Goal: Task Accomplishment & Management: Complete application form

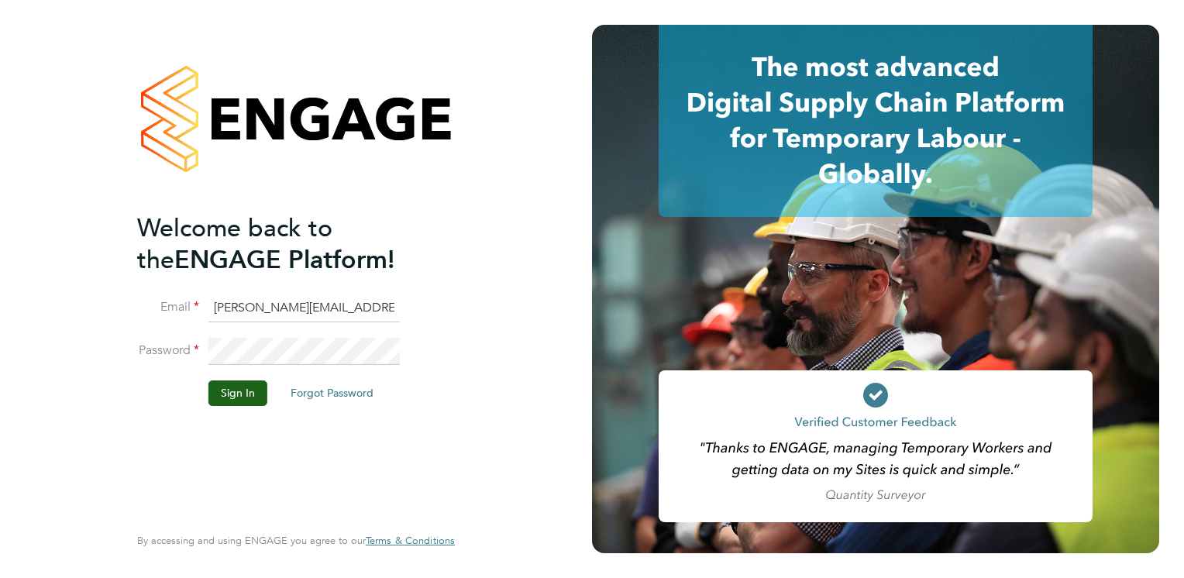
click at [381, 312] on input "[PERSON_NAME][EMAIL_ADDRESS][DOMAIN_NAME]" at bounding box center [304, 309] width 191 height 28
type input "r"
type input "callum@northbuildrecruit.com"
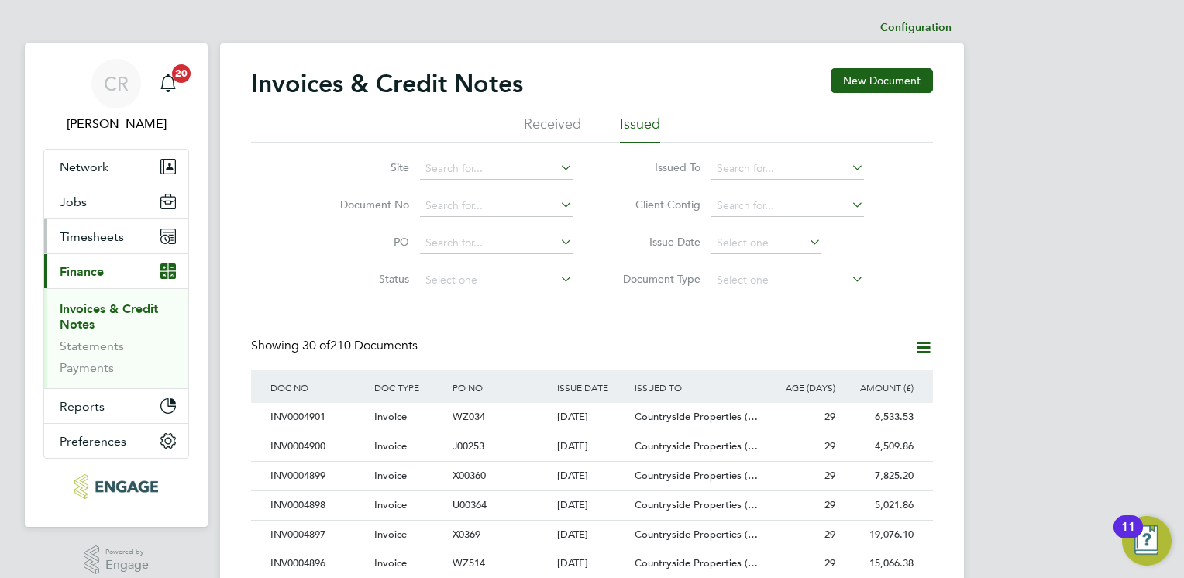
click at [90, 245] on button "Timesheets" at bounding box center [116, 236] width 144 height 34
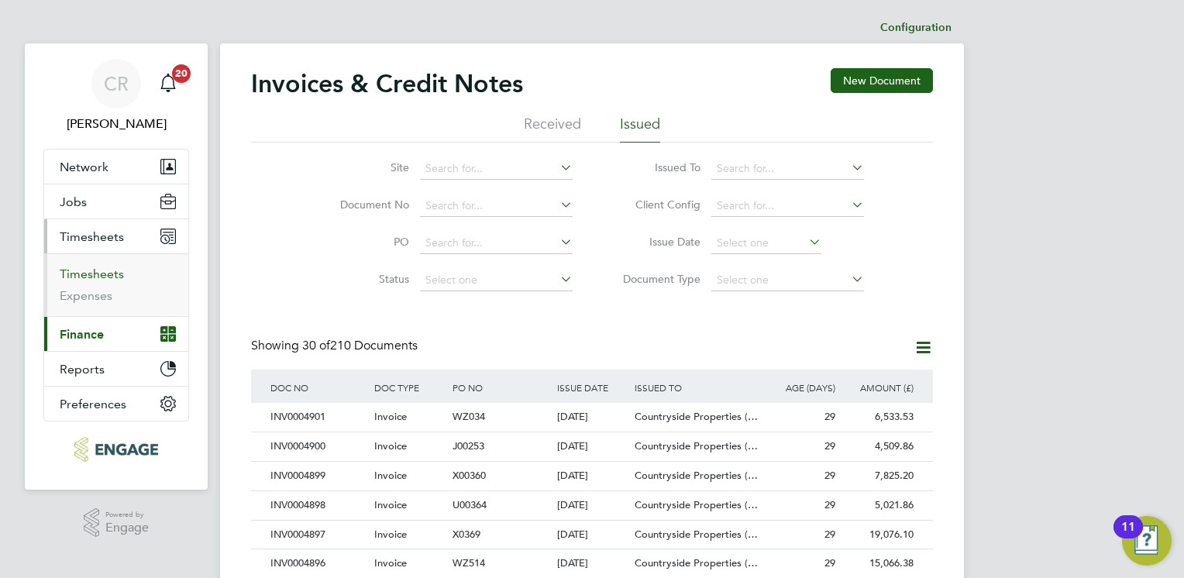
click at [70, 277] on link "Timesheets" at bounding box center [92, 274] width 64 height 15
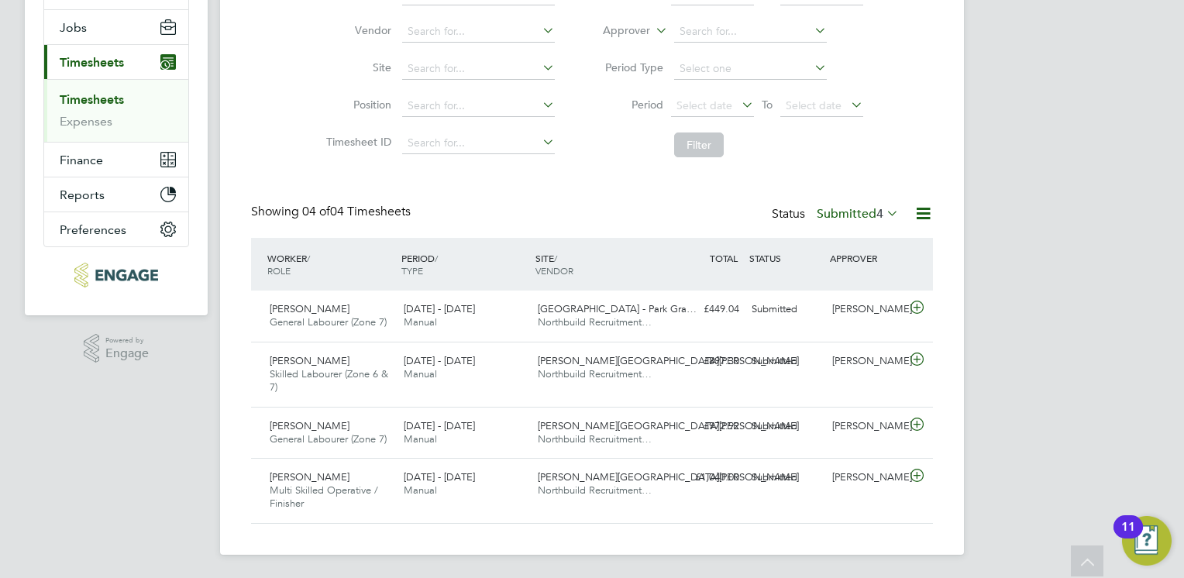
click at [914, 219] on icon at bounding box center [923, 213] width 19 height 19
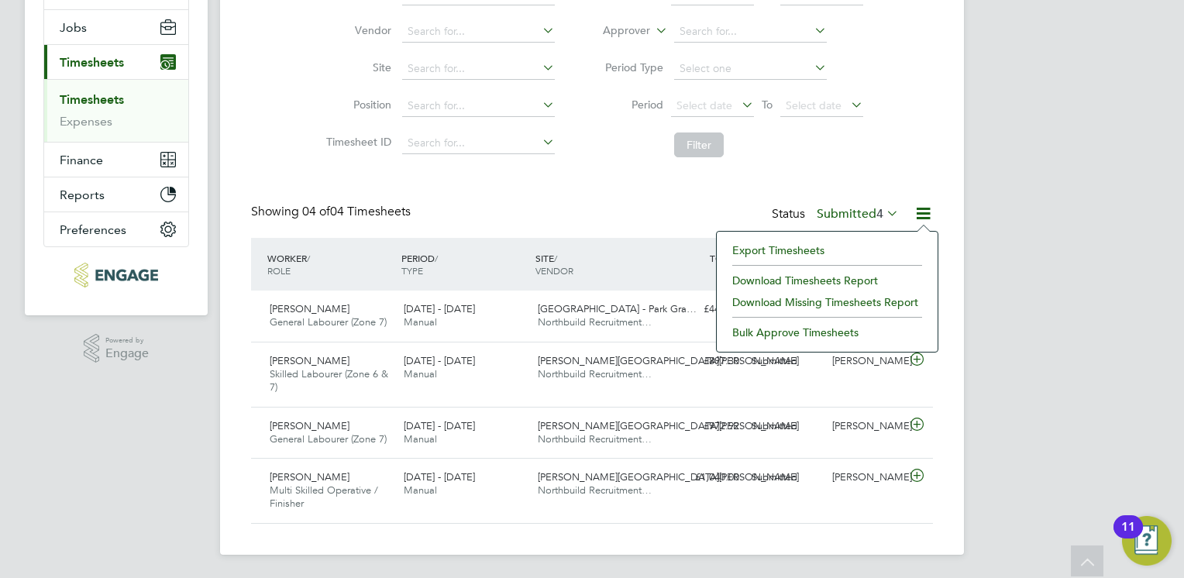
click at [869, 215] on label "Submitted 4" at bounding box center [858, 214] width 82 height 16
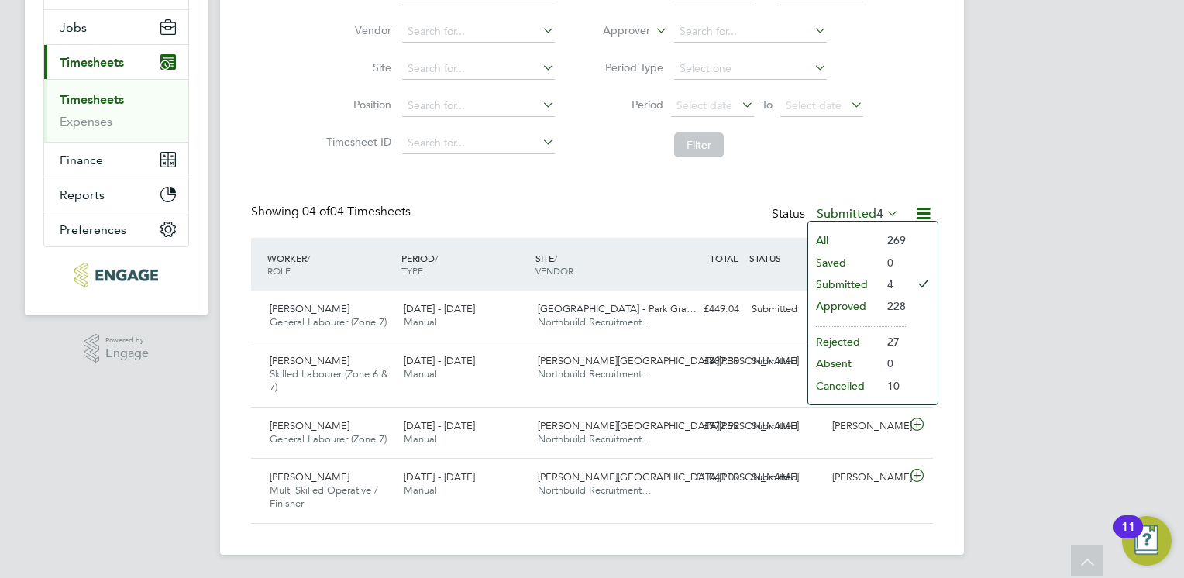
click at [832, 233] on li "All" at bounding box center [843, 240] width 71 height 22
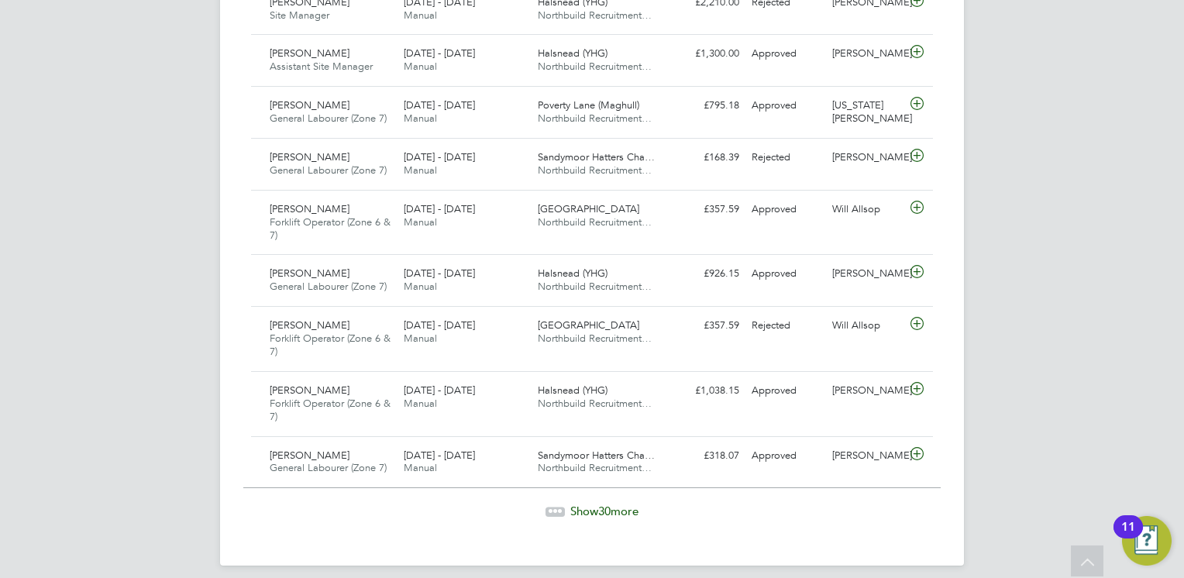
click at [443, 395] on div "[DATE] - [DATE] Manual" at bounding box center [465, 397] width 134 height 39
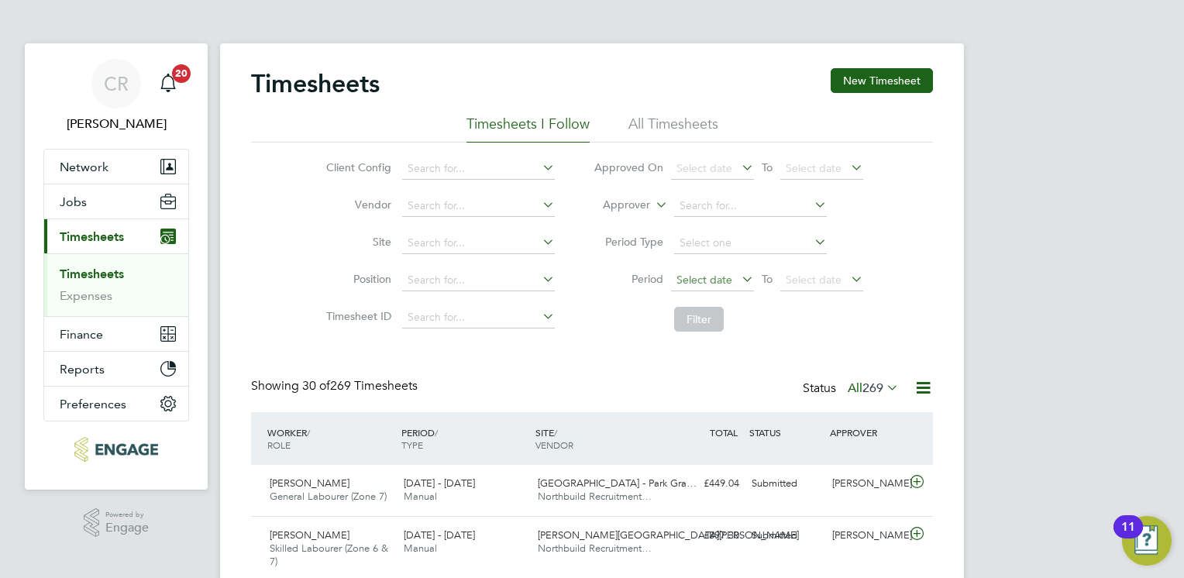
click at [708, 277] on span "Select date" at bounding box center [705, 280] width 56 height 14
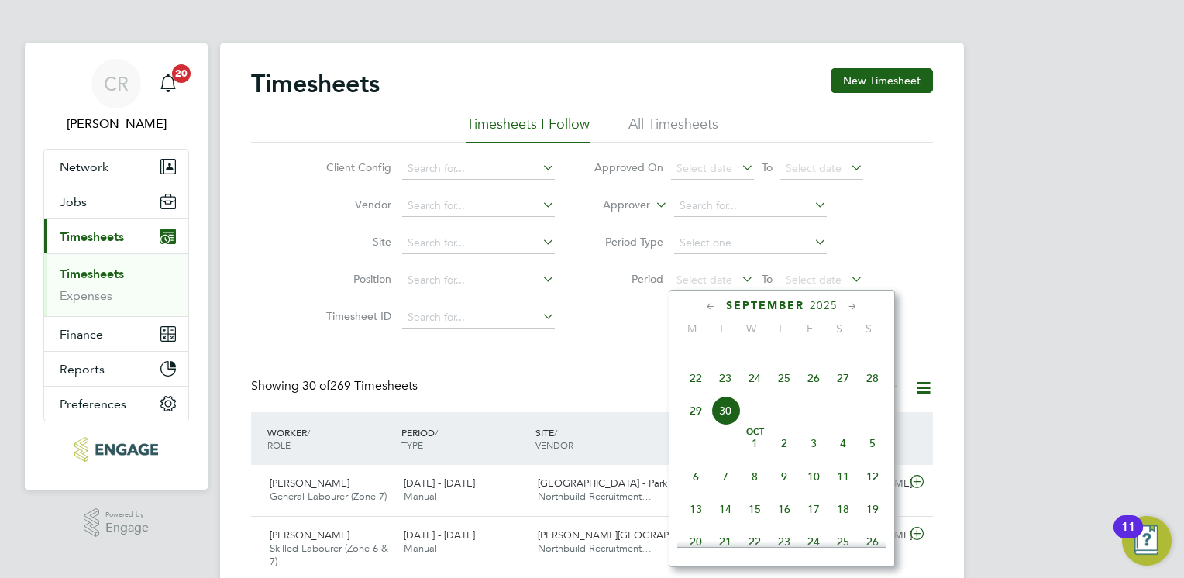
click at [695, 393] on span "22" at bounding box center [695, 378] width 29 height 29
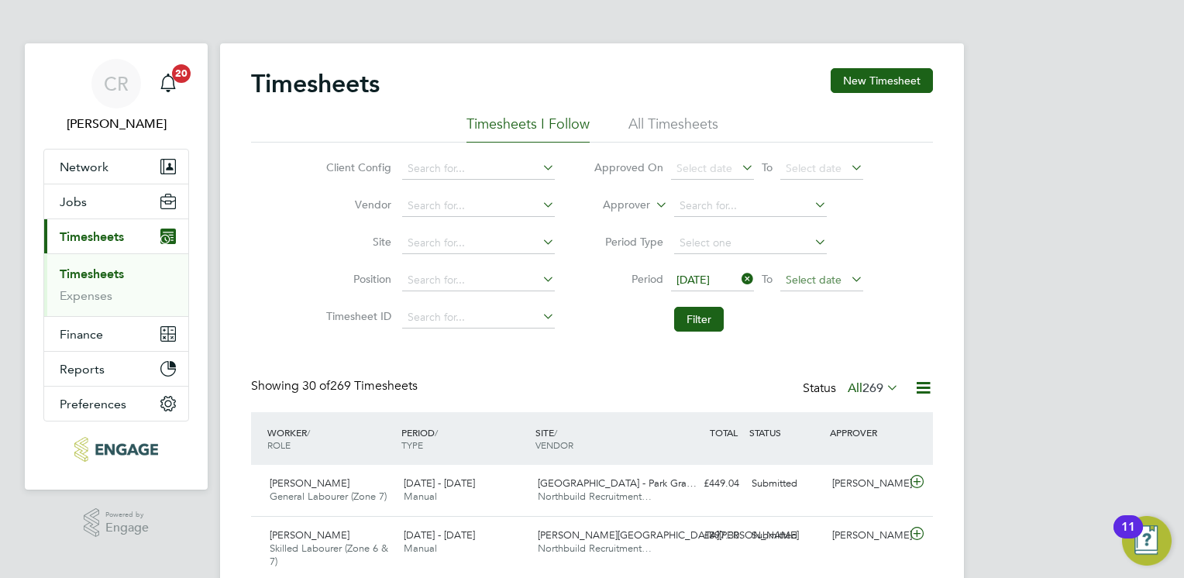
click at [800, 285] on span "Select date" at bounding box center [822, 281] width 83 height 21
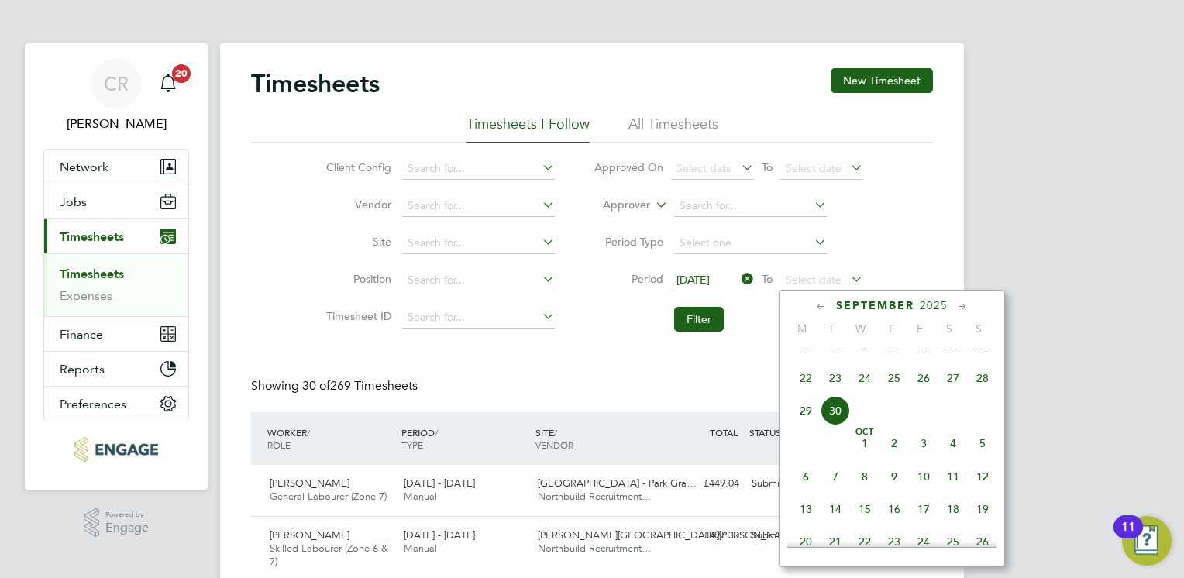
click at [983, 391] on span "28" at bounding box center [982, 378] width 29 height 29
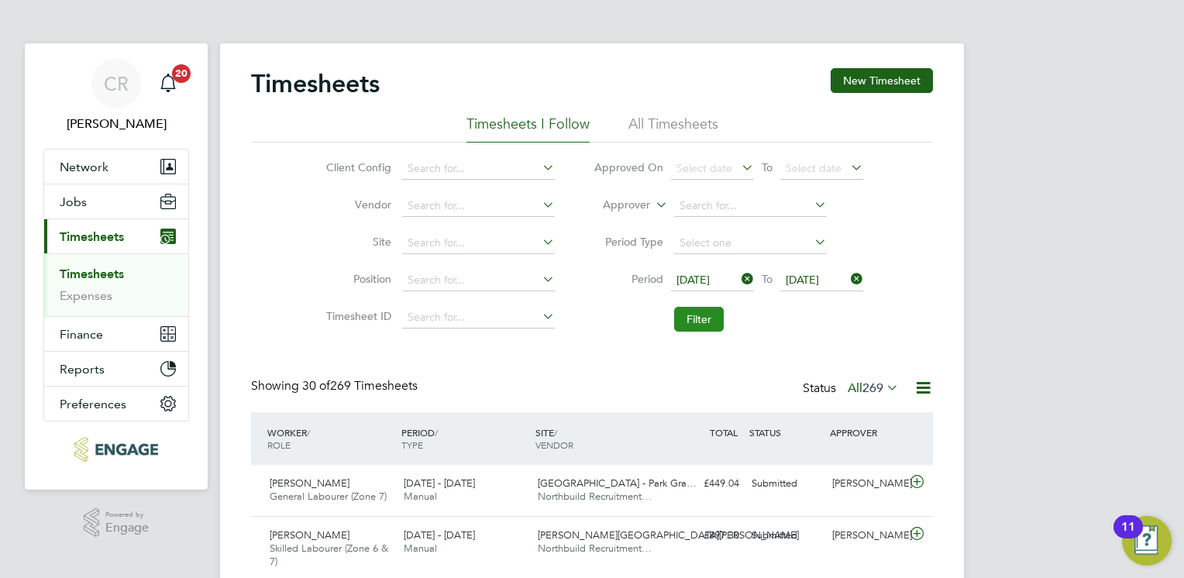
click at [682, 328] on button "Filter" at bounding box center [699, 319] width 50 height 25
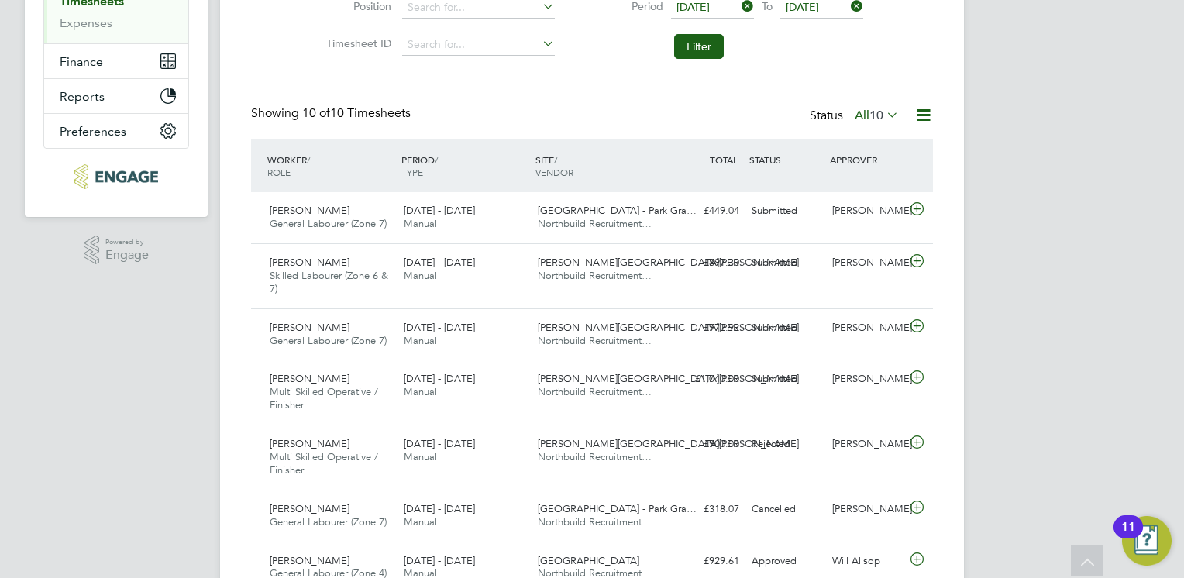
click at [884, 121] on icon at bounding box center [884, 115] width 0 height 22
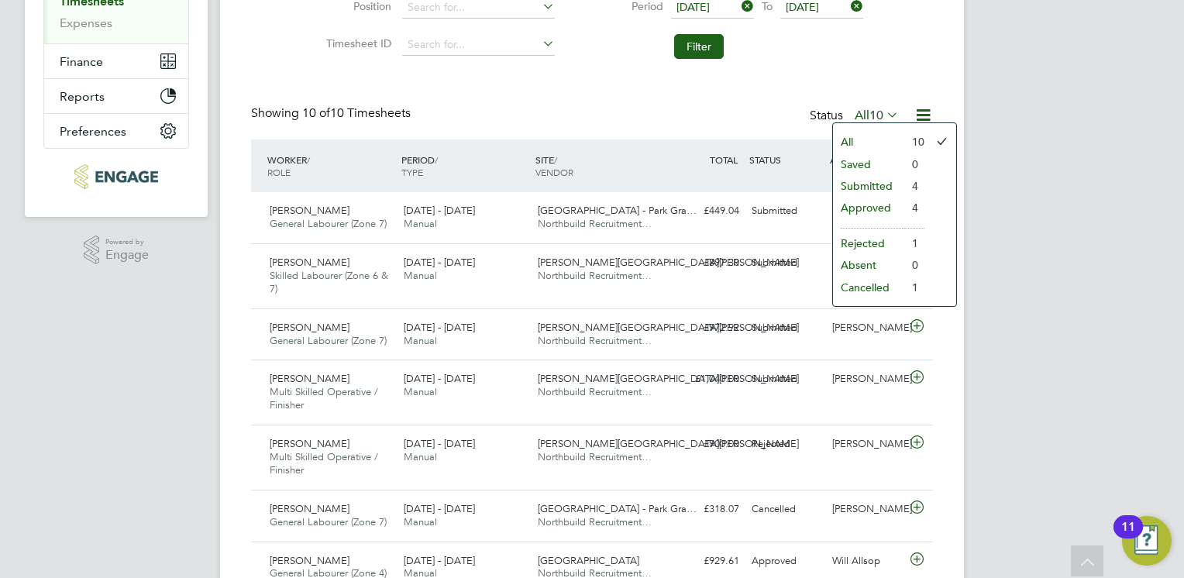
click at [867, 221] on li at bounding box center [873, 223] width 64 height 9
click at [899, 210] on li "Approved" at bounding box center [868, 208] width 71 height 22
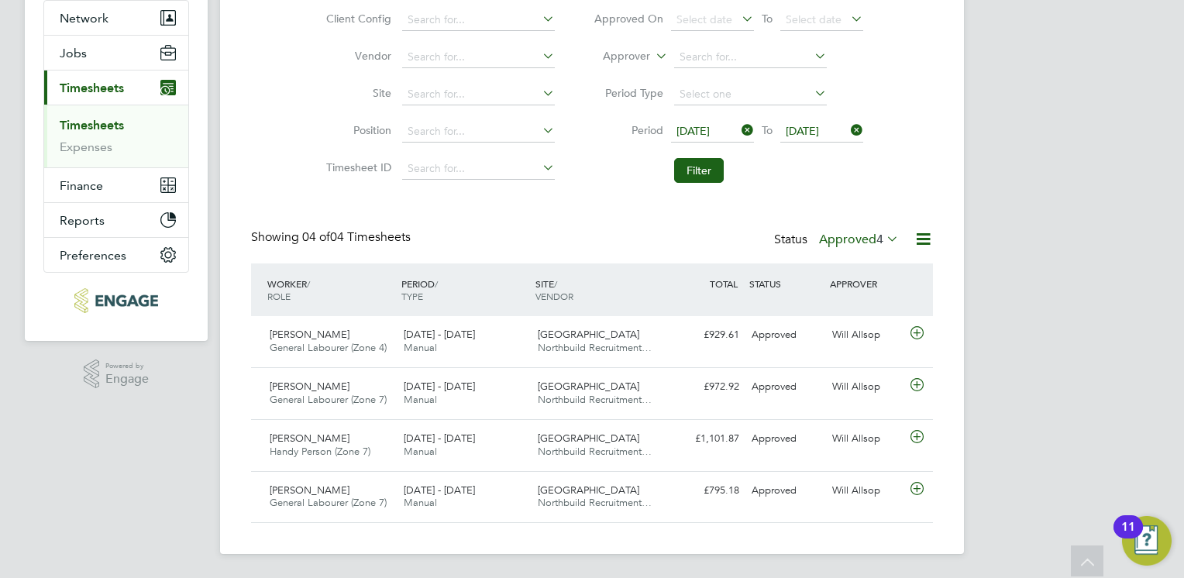
click at [884, 229] on icon at bounding box center [884, 239] width 0 height 22
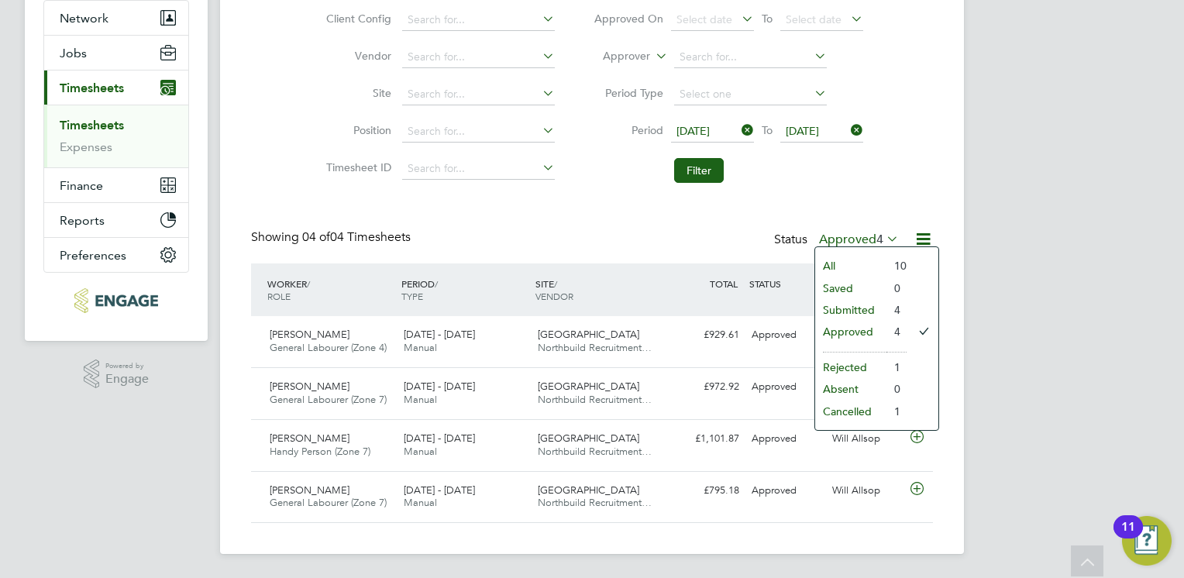
click at [881, 315] on li "Submitted" at bounding box center [850, 310] width 71 height 22
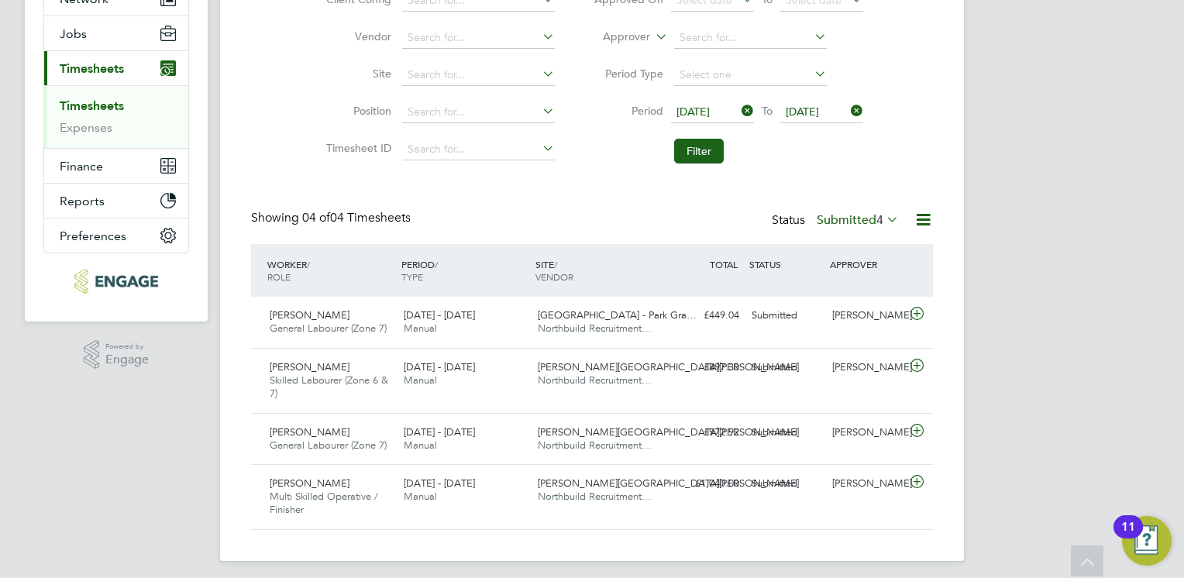
click at [864, 220] on label "Submitted 4" at bounding box center [858, 220] width 82 height 16
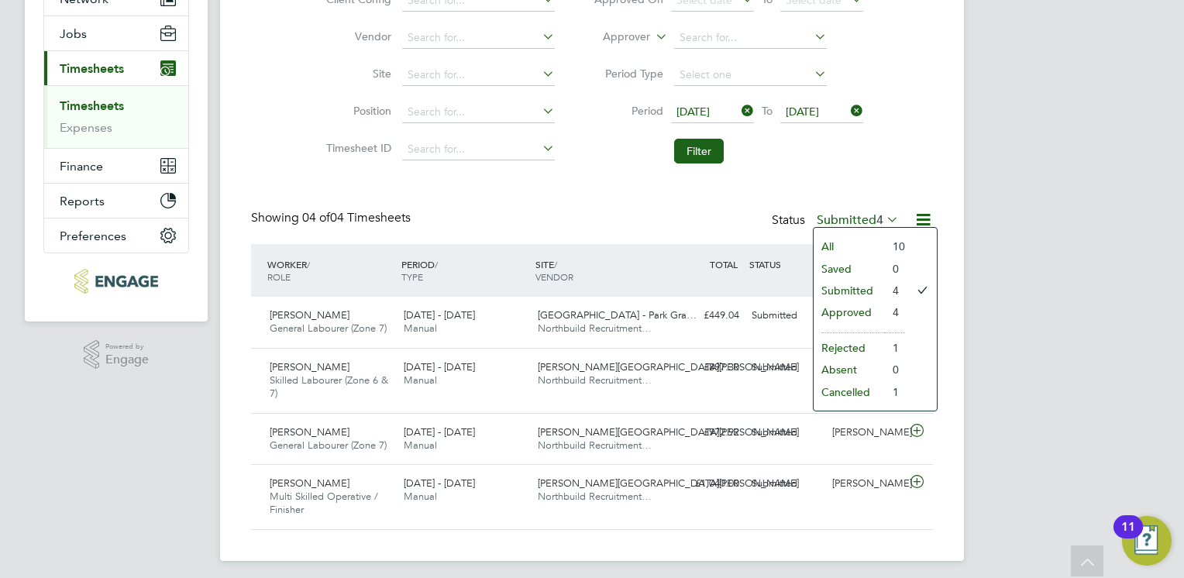
click at [881, 289] on li "Submitted" at bounding box center [849, 291] width 71 height 22
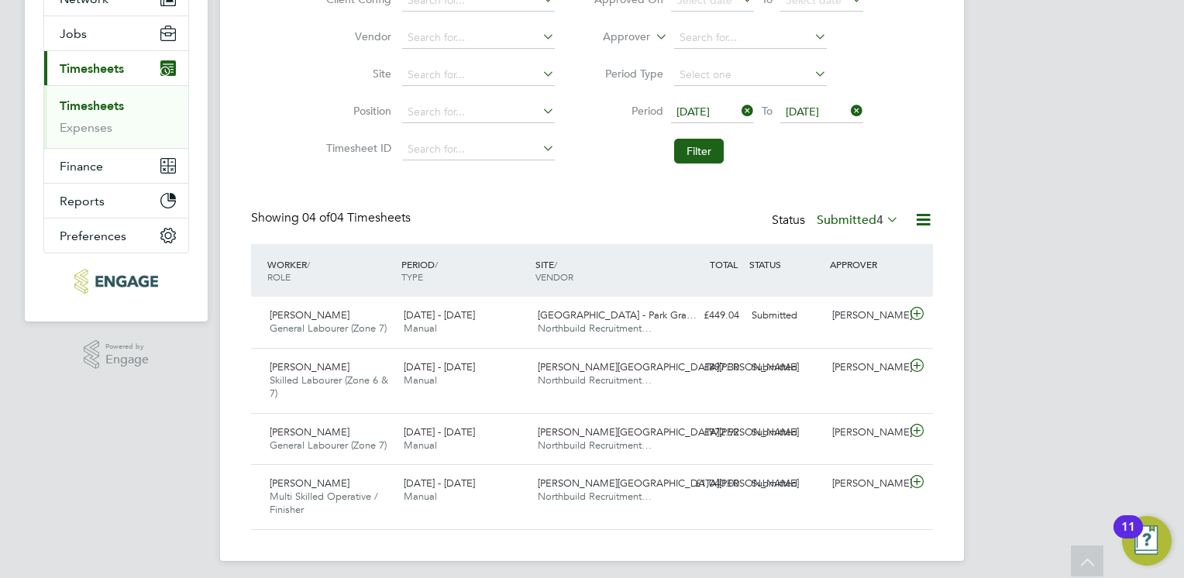
click at [869, 226] on label "Submitted 4" at bounding box center [858, 220] width 82 height 16
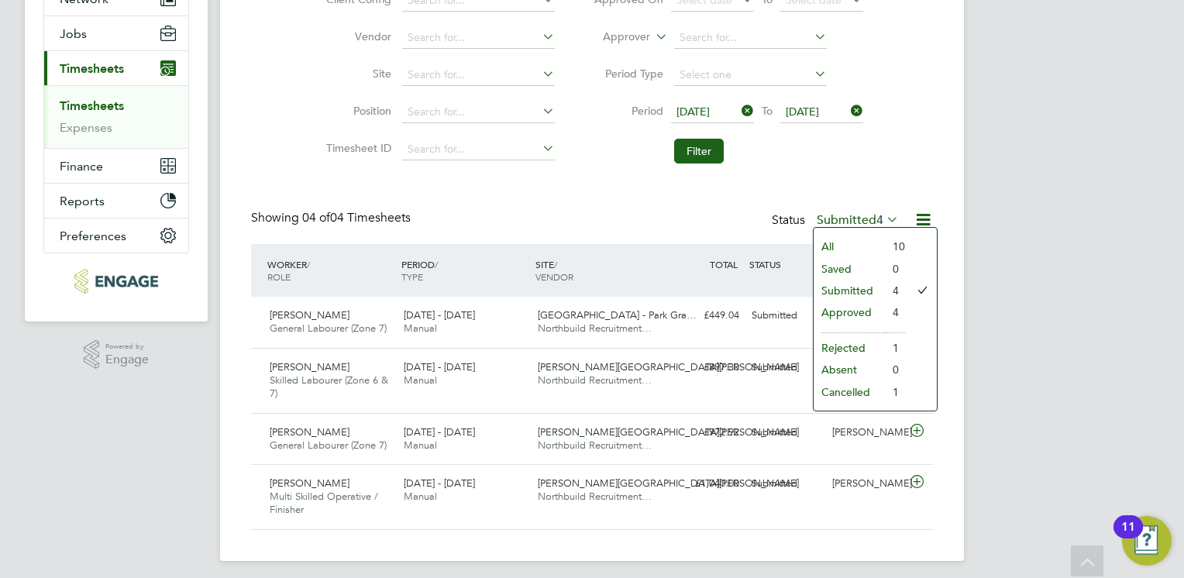
click at [871, 247] on li "All" at bounding box center [849, 247] width 71 height 22
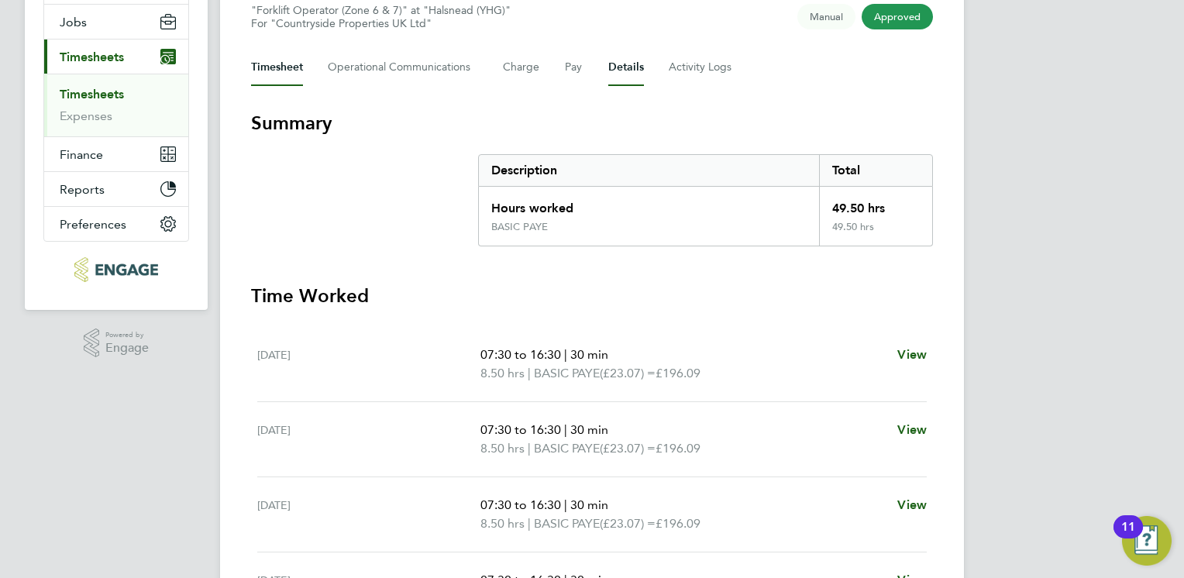
scroll to position [195, 0]
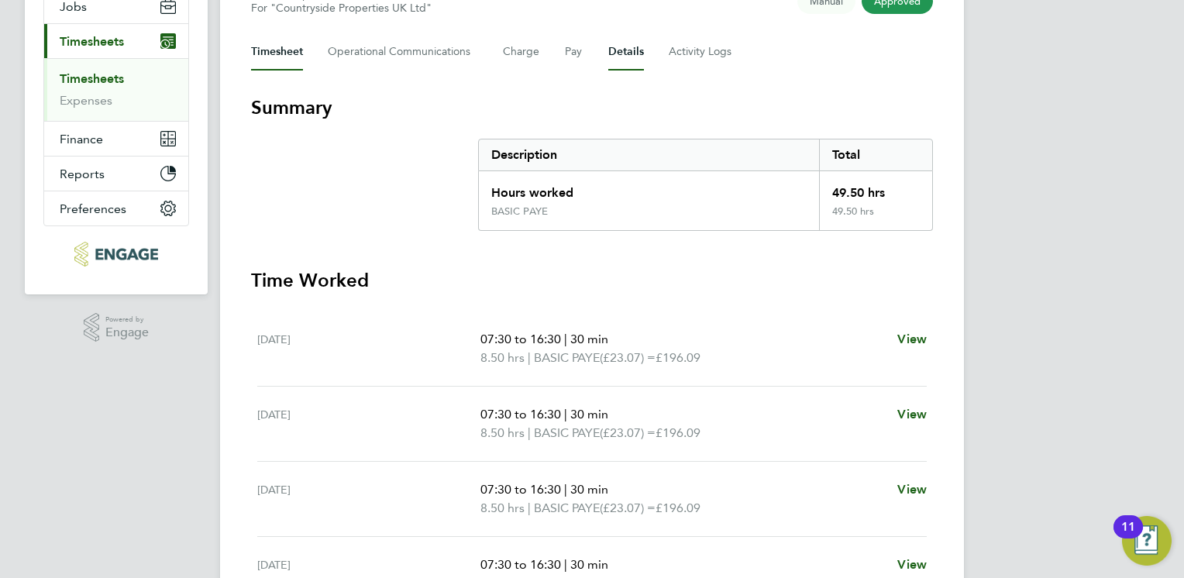
click at [622, 53] on button "Details" at bounding box center [626, 51] width 36 height 37
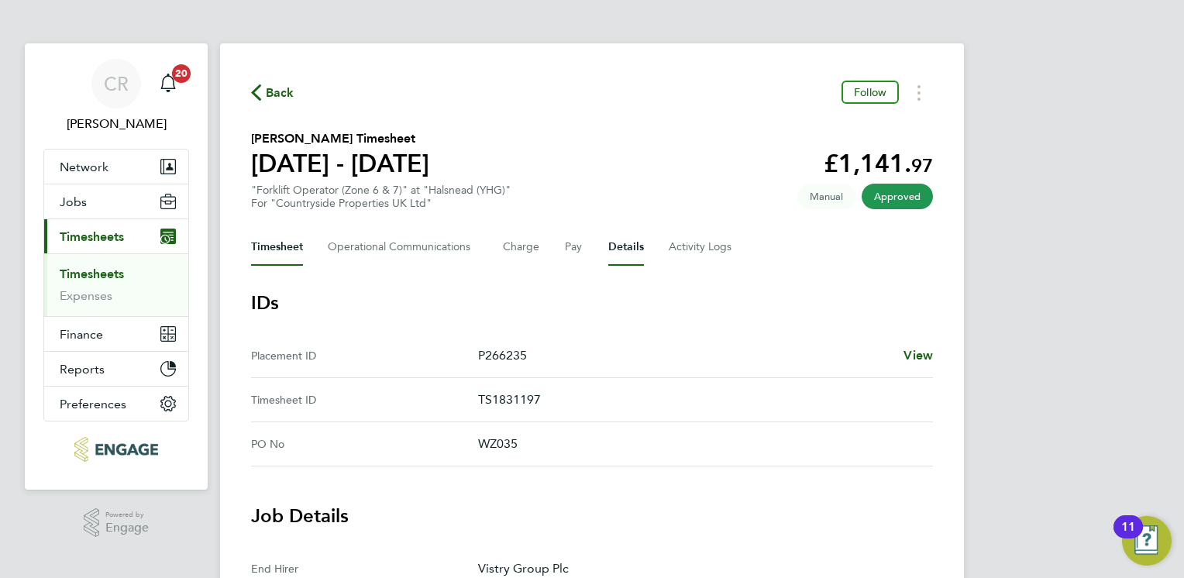
click at [274, 259] on button "Timesheet" at bounding box center [277, 247] width 52 height 37
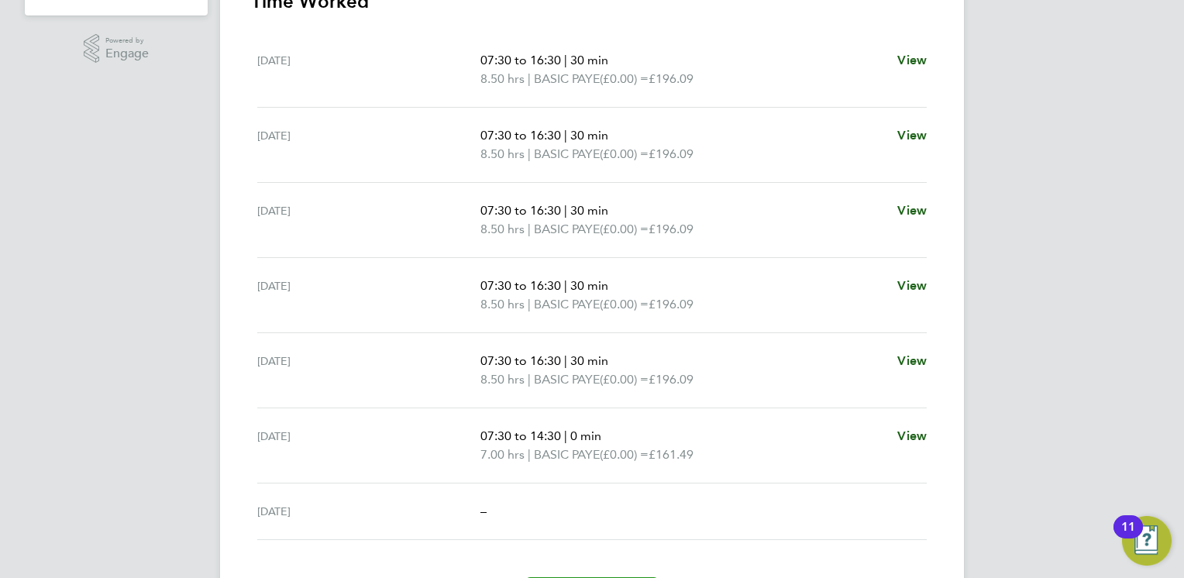
scroll to position [570, 0]
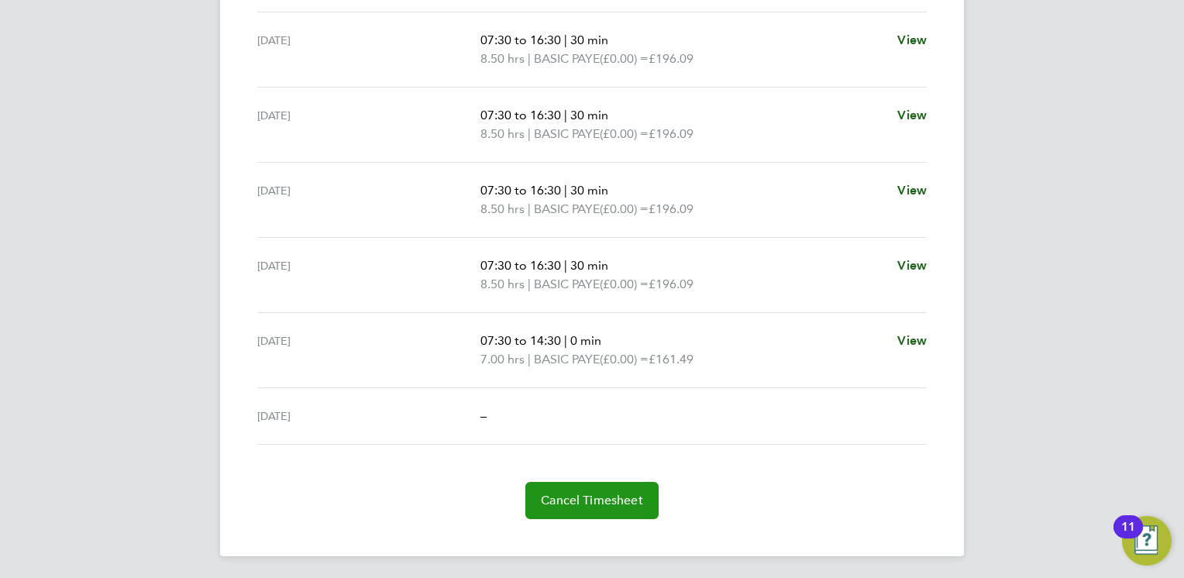
click at [561, 505] on span "Cancel Timesheet" at bounding box center [592, 501] width 102 height 16
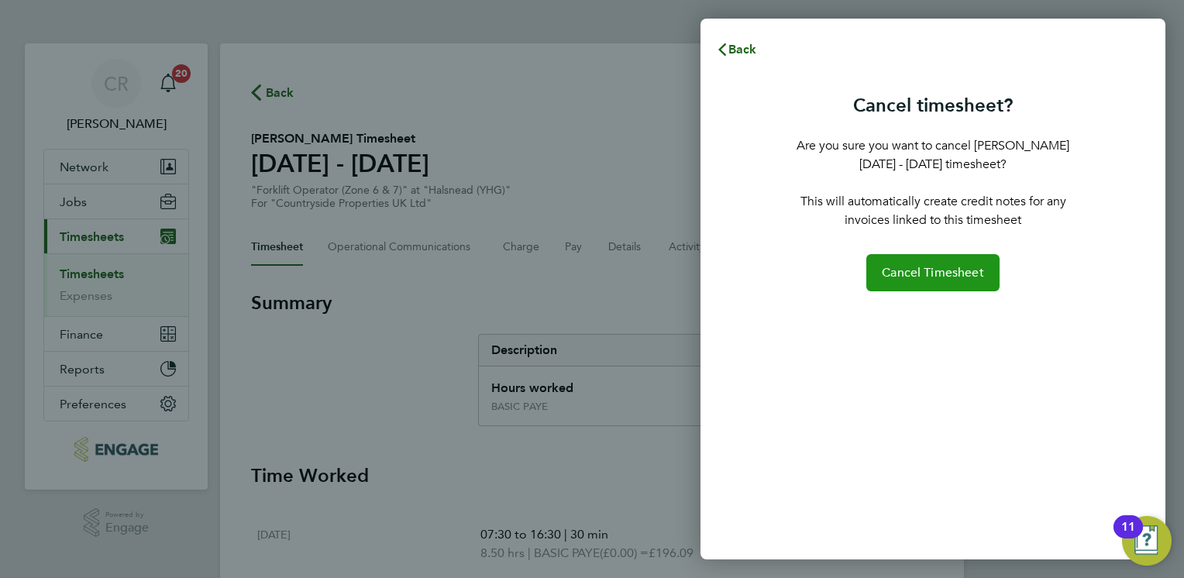
click at [906, 274] on span "Cancel Timesheet" at bounding box center [933, 273] width 102 height 16
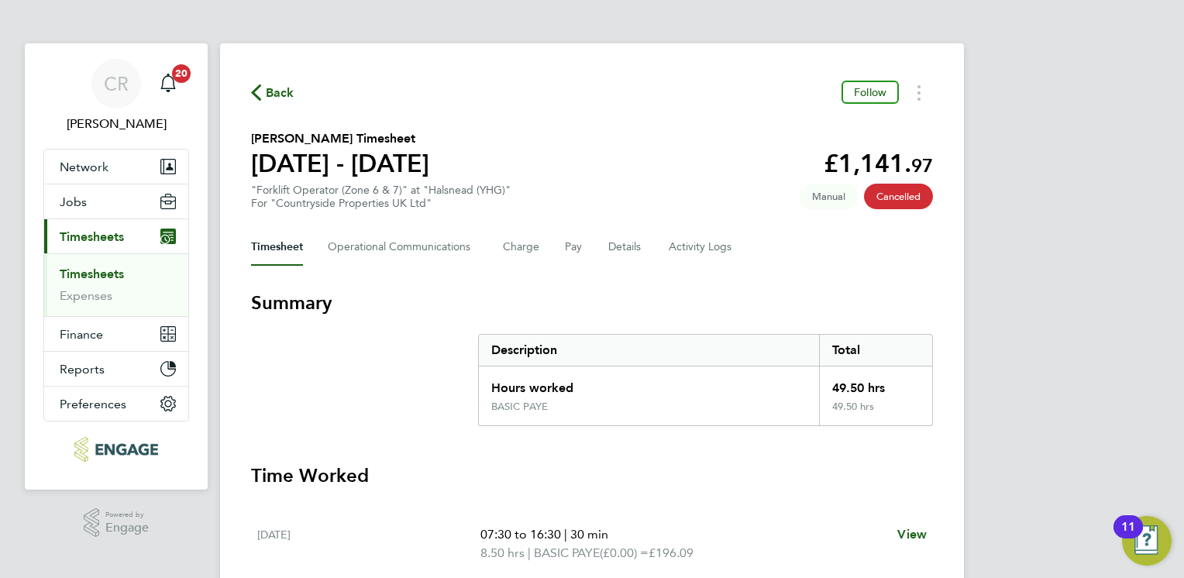
click at [78, 273] on link "Timesheets" at bounding box center [92, 274] width 64 height 15
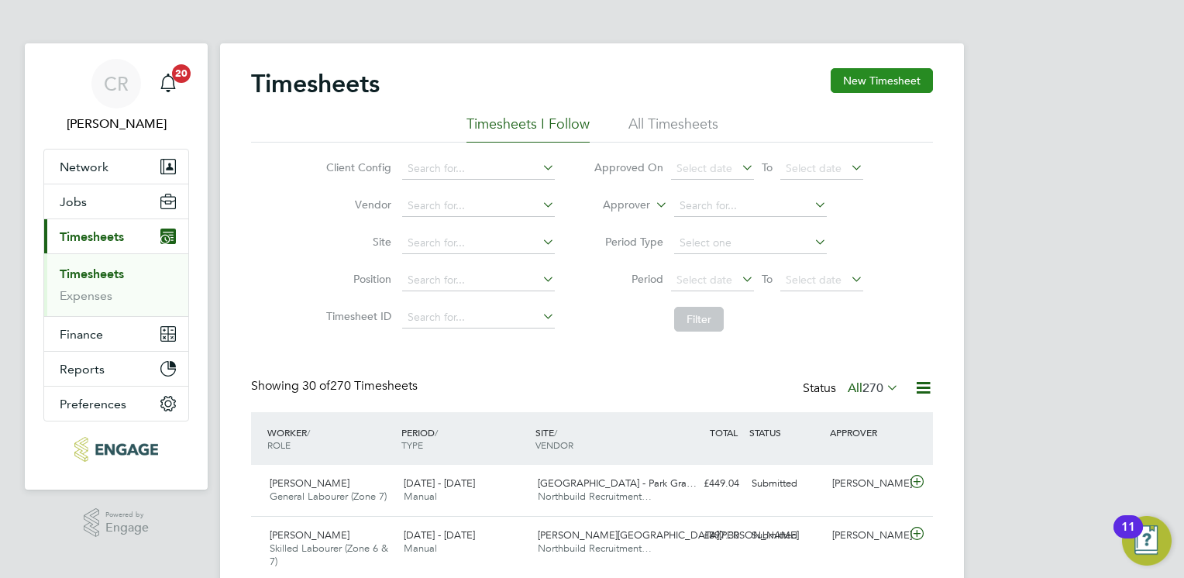
click at [853, 91] on button "New Timesheet" at bounding box center [882, 80] width 102 height 25
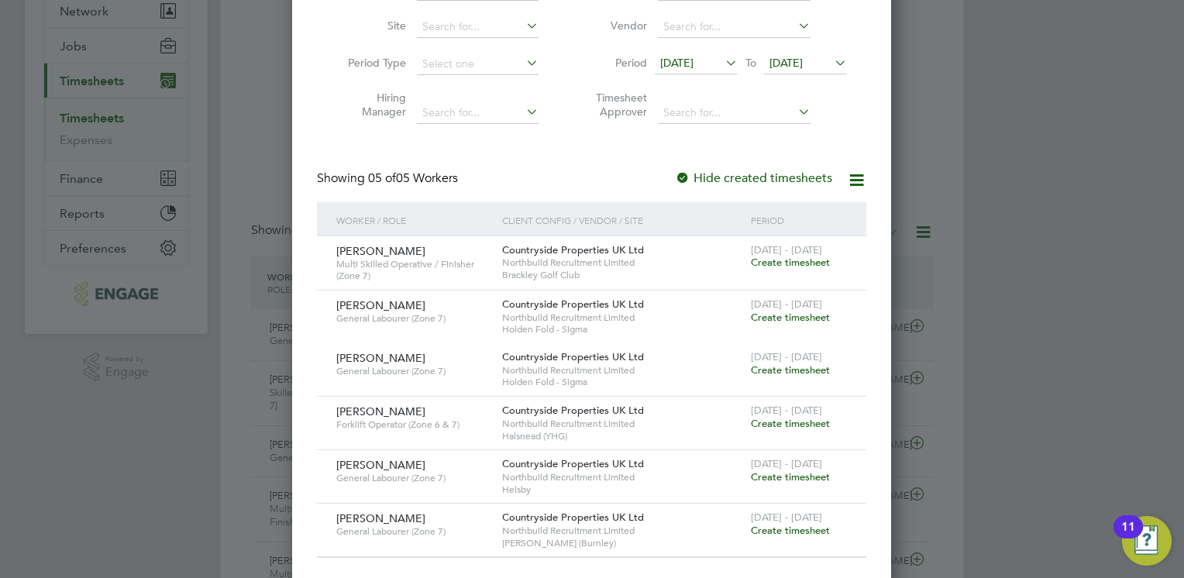
click at [764, 422] on span "Create timesheet" at bounding box center [790, 423] width 79 height 13
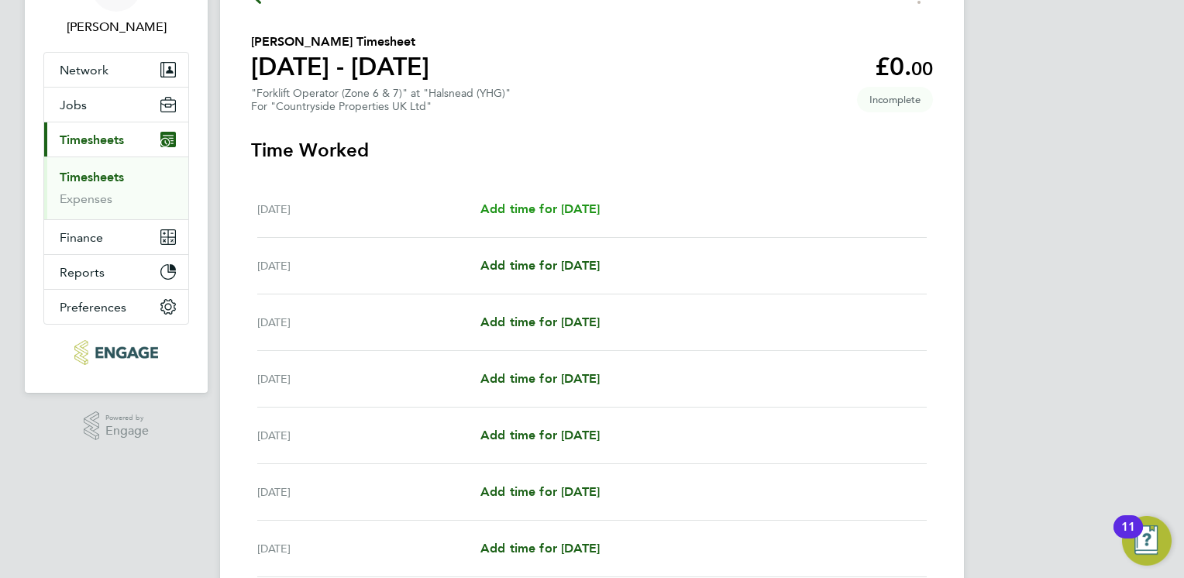
click at [521, 215] on span "Add time for Mon 22 Sep" at bounding box center [540, 209] width 119 height 15
select select "30"
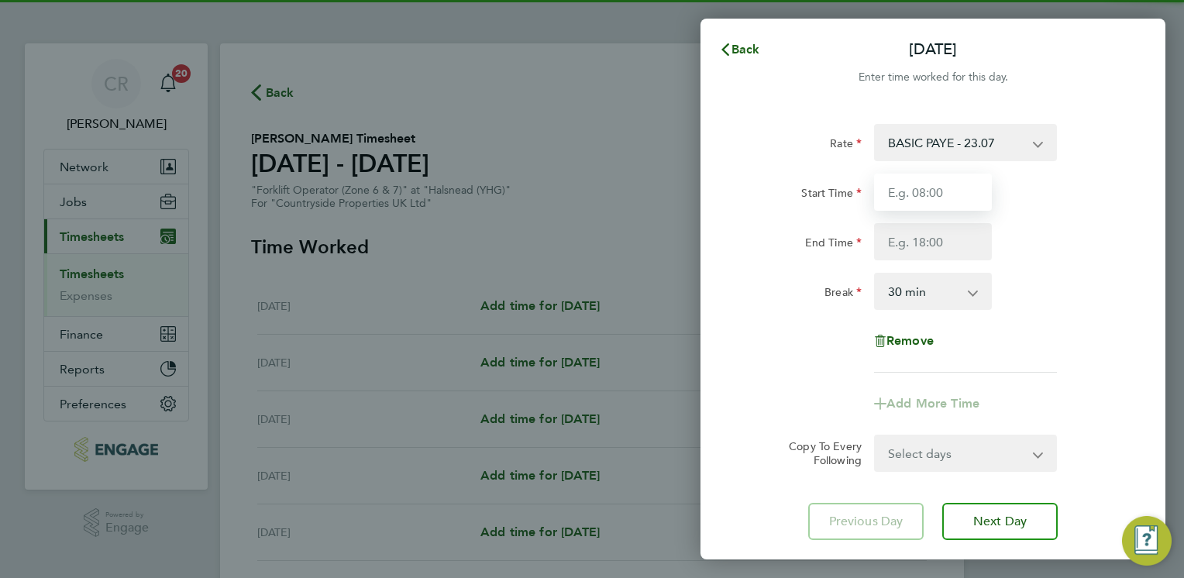
click at [908, 198] on input "Start Time" at bounding box center [933, 192] width 118 height 37
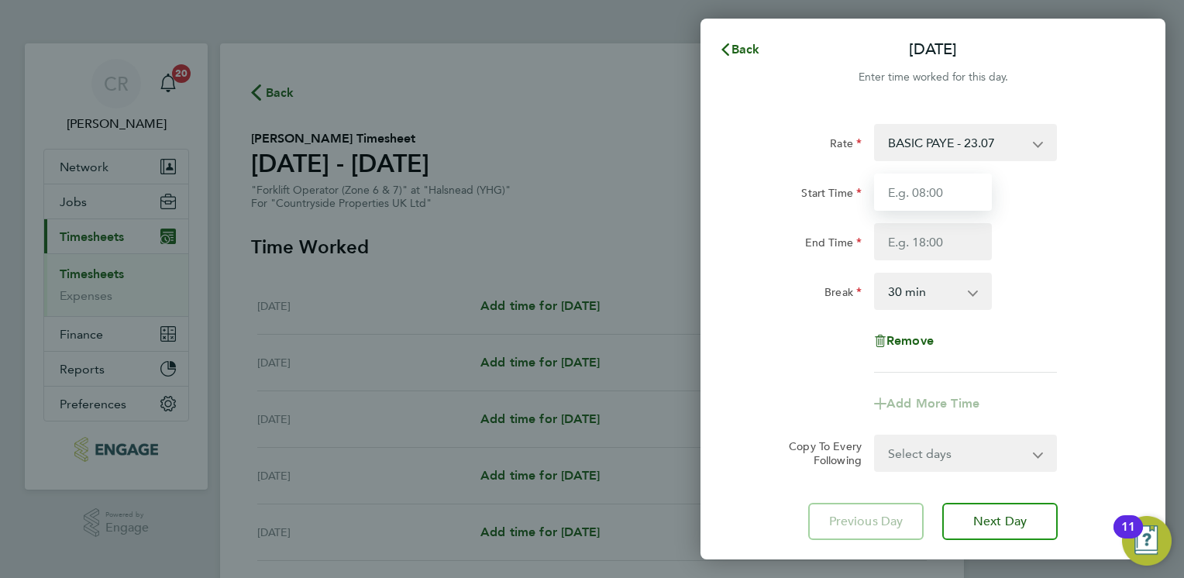
type input "07:30"
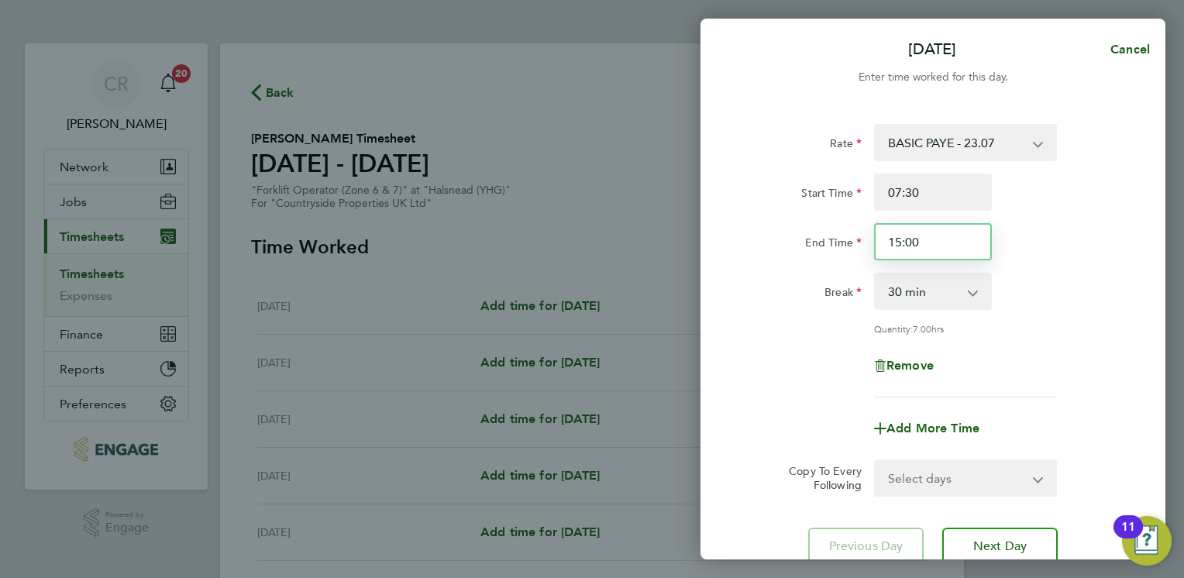
click at [898, 236] on input "15:00" at bounding box center [933, 241] width 118 height 37
type input "17:00"
click at [800, 383] on div "Rate BASIC PAYE - 23.07 Start Time 07:30 End Time 17:00 Break 0 min 15 min 30 m…" at bounding box center [933, 261] width 378 height 274
click at [932, 480] on select "Select days Day Weekday (Mon-Fri) Weekend (Sat-Sun) Tuesday Wednesday Thursday …" at bounding box center [957, 478] width 163 height 34
select select "WEEKDAY"
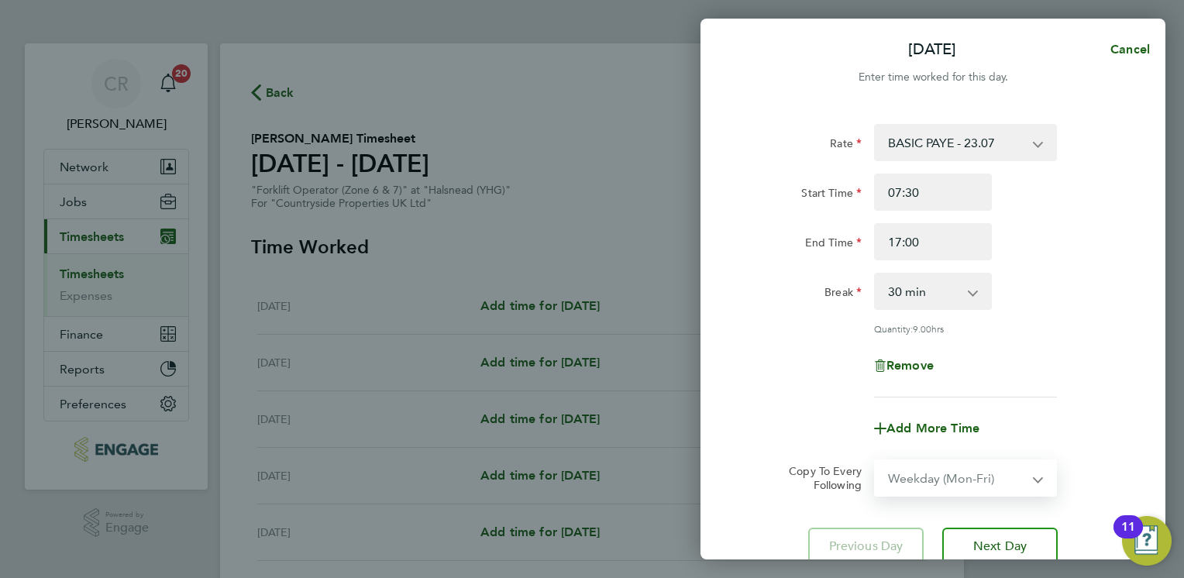
click at [876, 461] on select "Select days Day Weekday (Mon-Fri) Weekend (Sat-Sun) Tuesday Wednesday Thursday …" at bounding box center [957, 478] width 163 height 34
select select "2025-09-28"
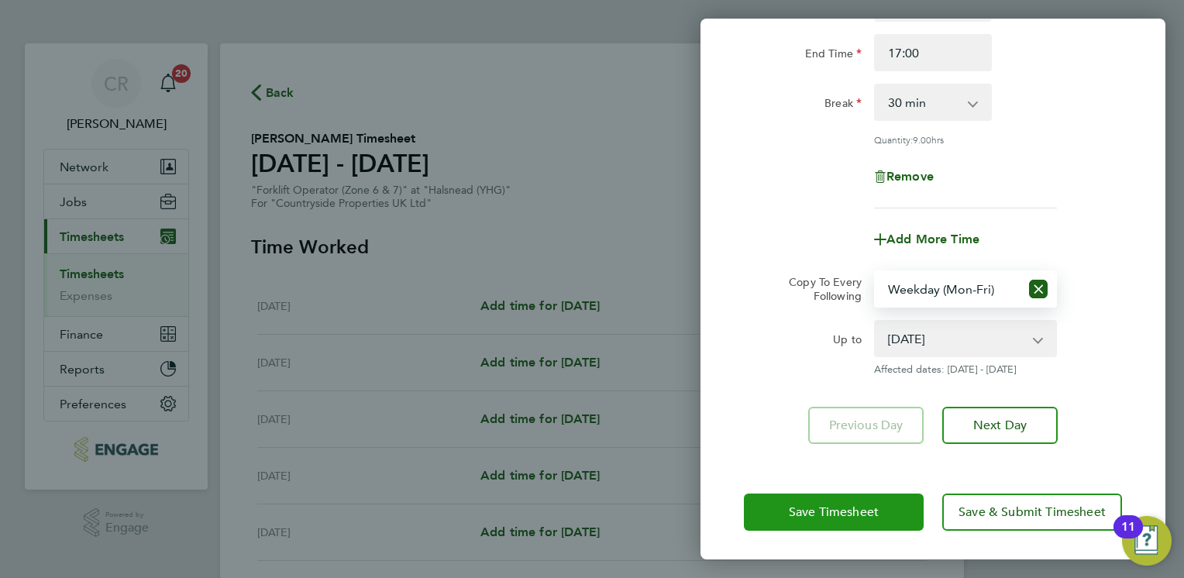
click at [797, 505] on span "Save Timesheet" at bounding box center [834, 513] width 90 height 16
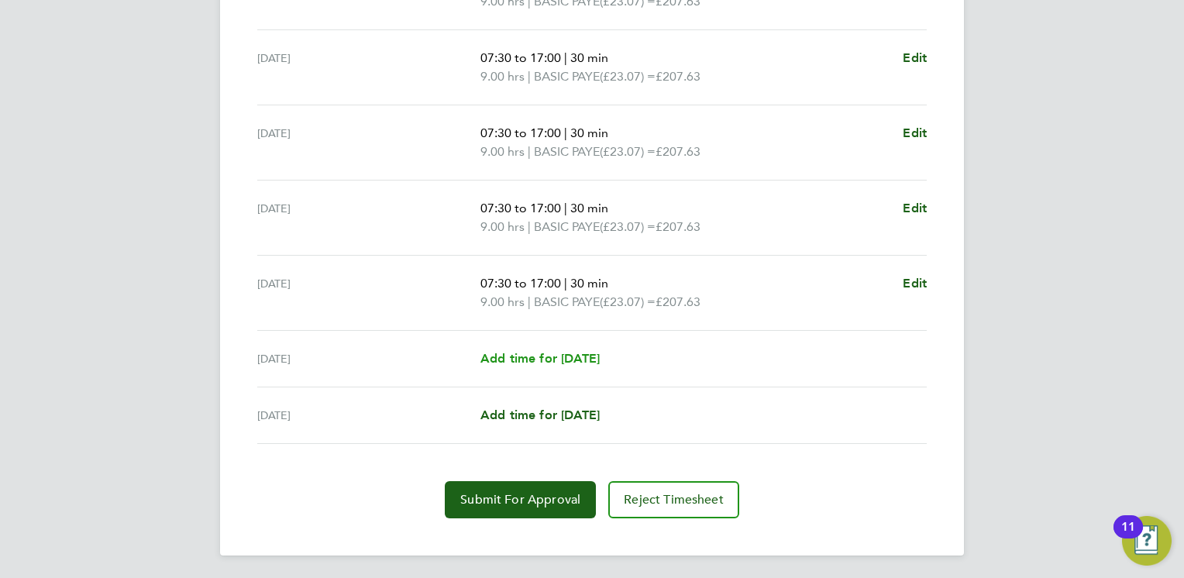
click at [518, 366] on link "Add time for Sat 27 Sep" at bounding box center [540, 359] width 119 height 19
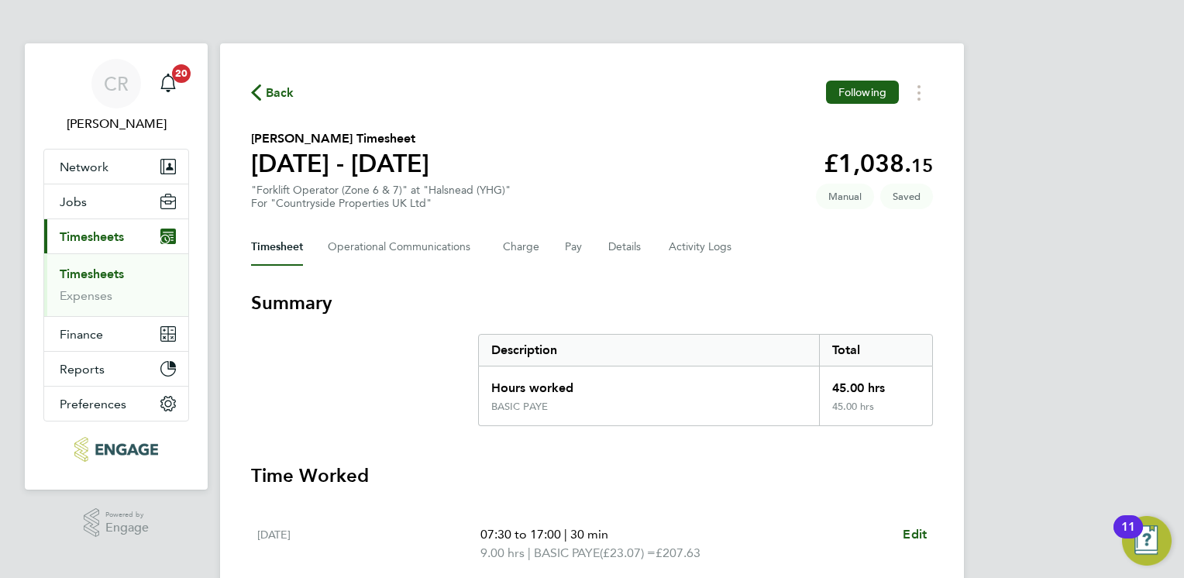
select select "30"
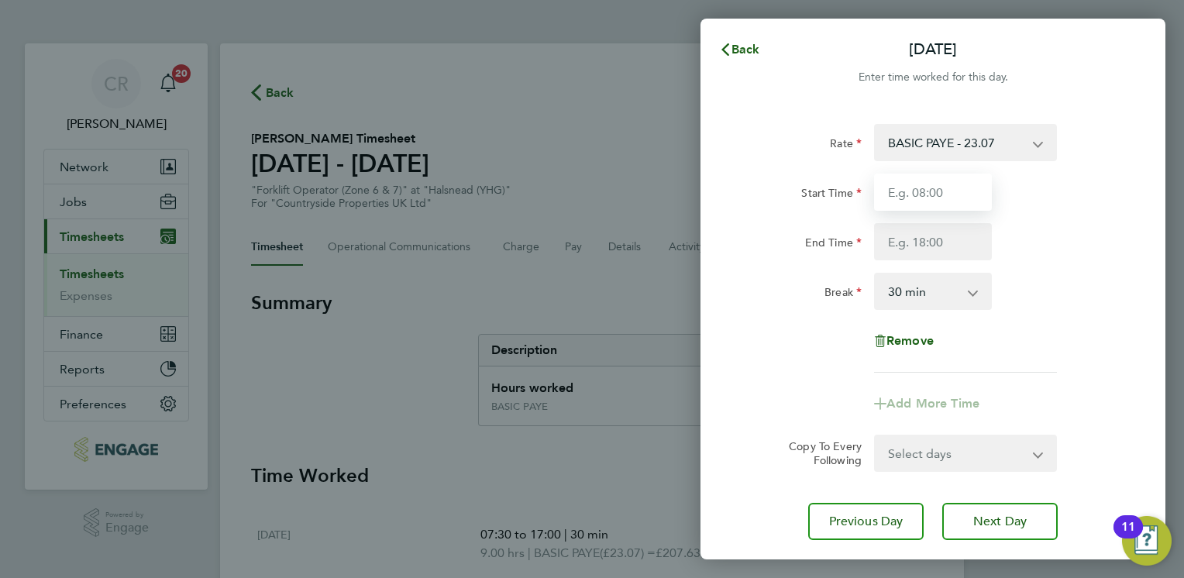
click at [887, 198] on input "Start Time" at bounding box center [933, 192] width 118 height 37
type input "07:30"
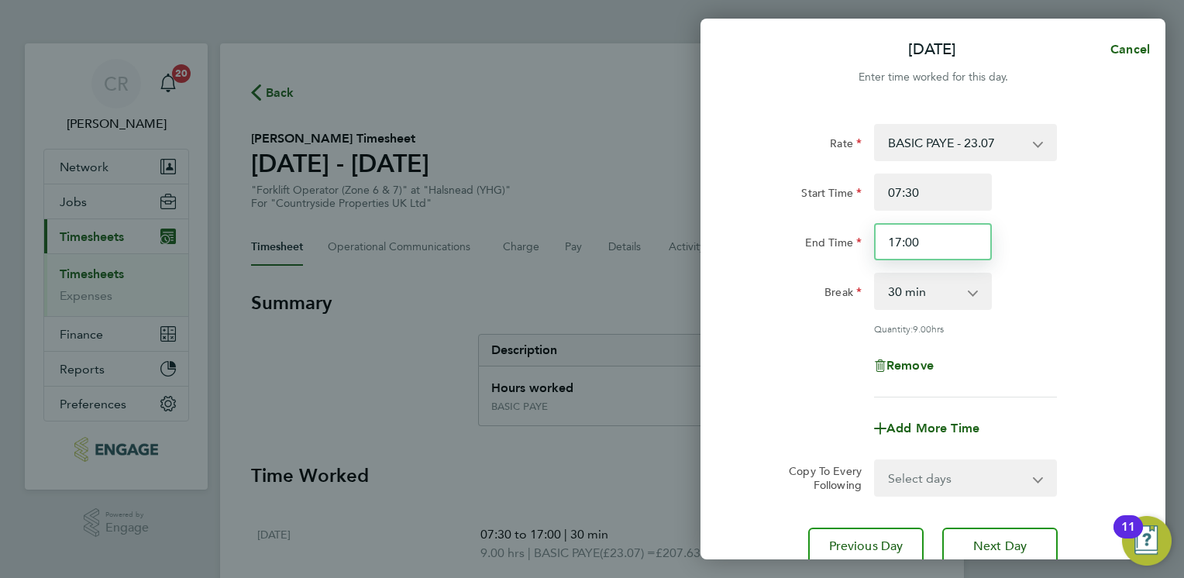
click at [905, 242] on input "17:00" at bounding box center [933, 241] width 118 height 37
type input "15:00"
click at [790, 341] on div "Rate BASIC PAYE - 23.07 Start Time 07:30 End Time 15:00 Break 0 min 15 min 30 m…" at bounding box center [933, 261] width 378 height 274
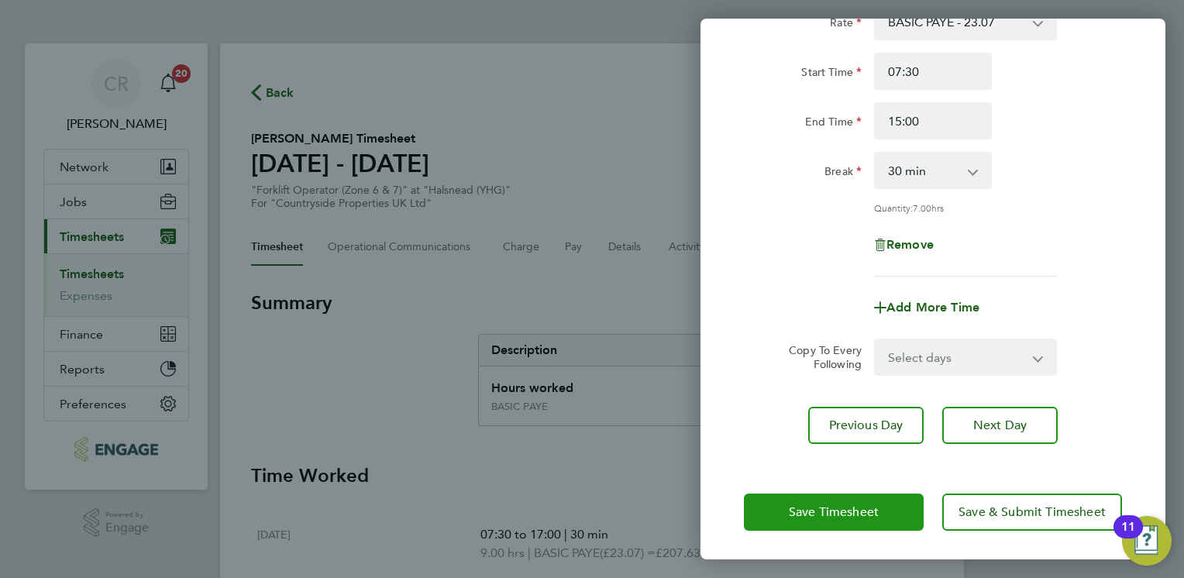
click at [806, 517] on span "Save Timesheet" at bounding box center [834, 513] width 90 height 16
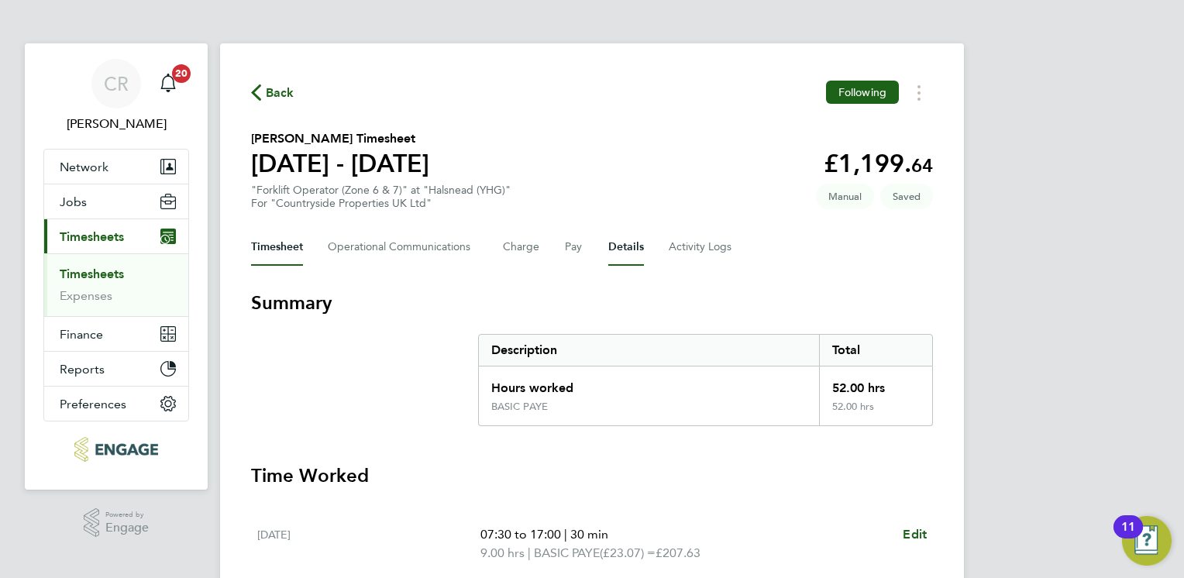
click at [619, 251] on button "Details" at bounding box center [626, 247] width 36 height 37
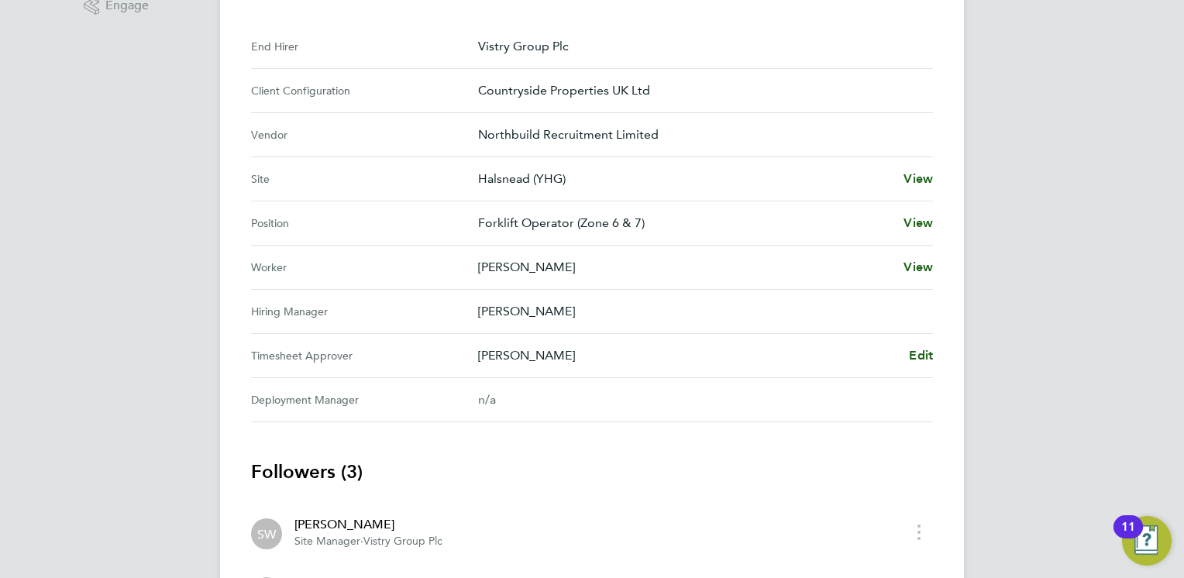
scroll to position [524, 0]
click at [917, 349] on span "Edit" at bounding box center [921, 353] width 24 height 15
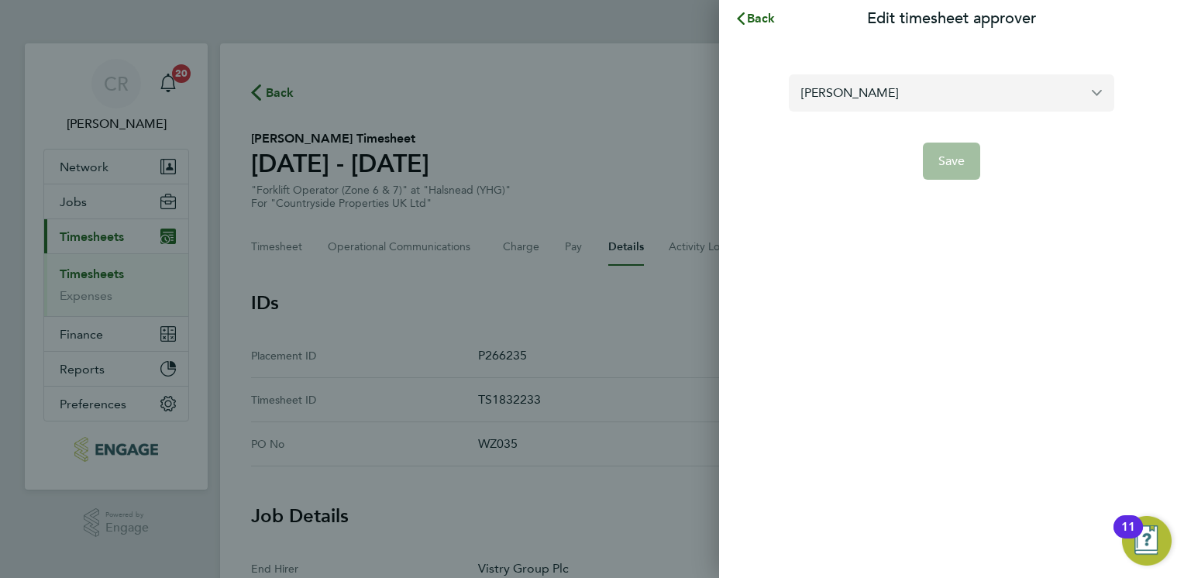
click at [899, 109] on input "Mark Fitzsimmons" at bounding box center [952, 92] width 326 height 36
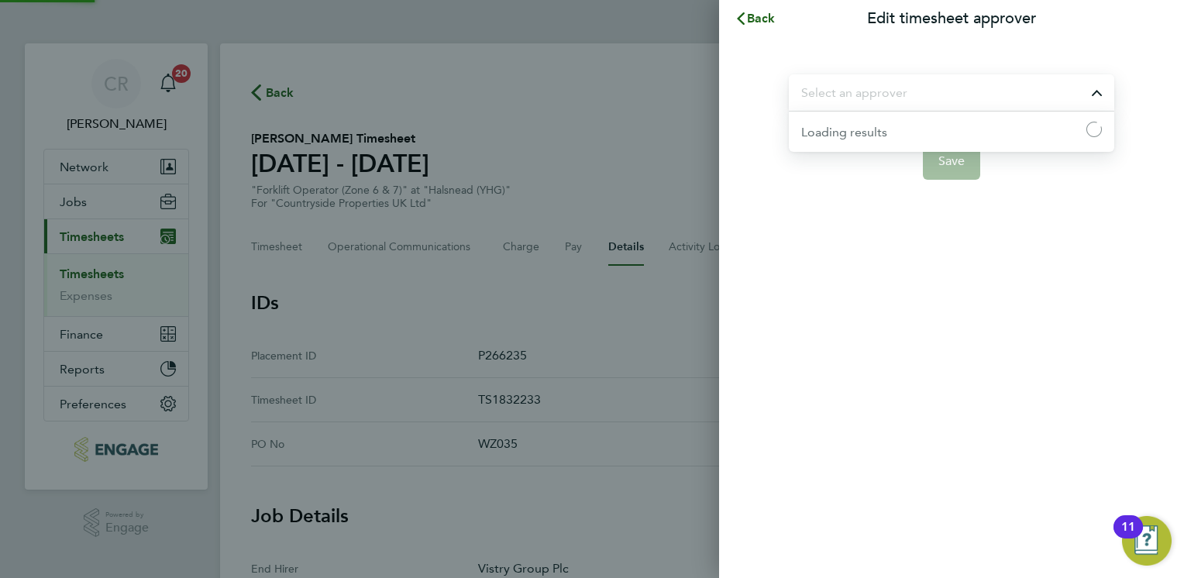
type input "f"
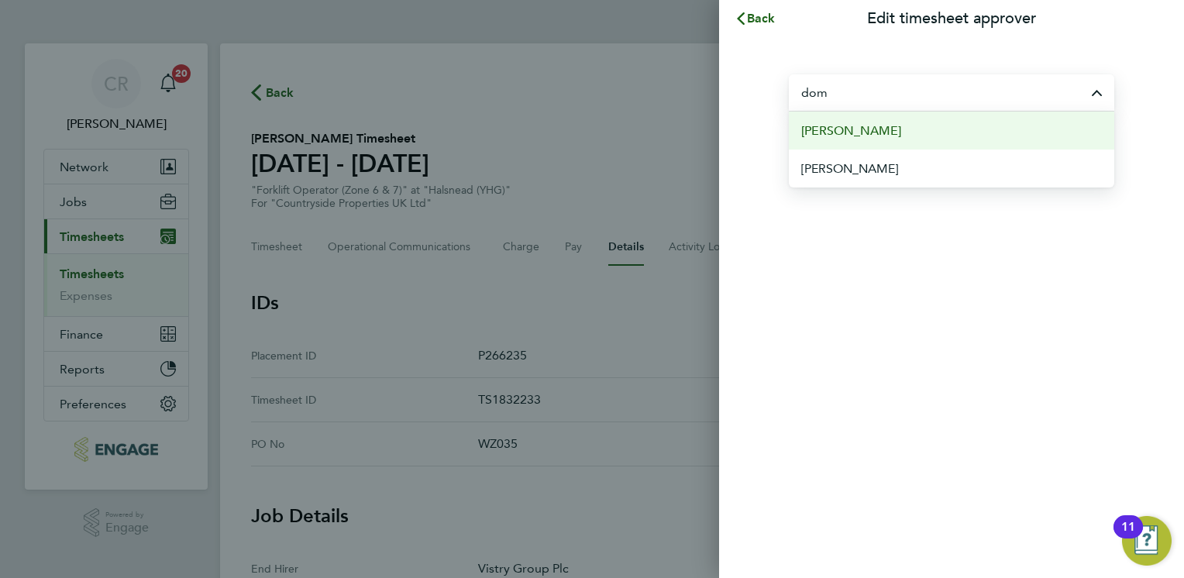
click at [852, 143] on li "Dominic O'Neill" at bounding box center [952, 131] width 326 height 38
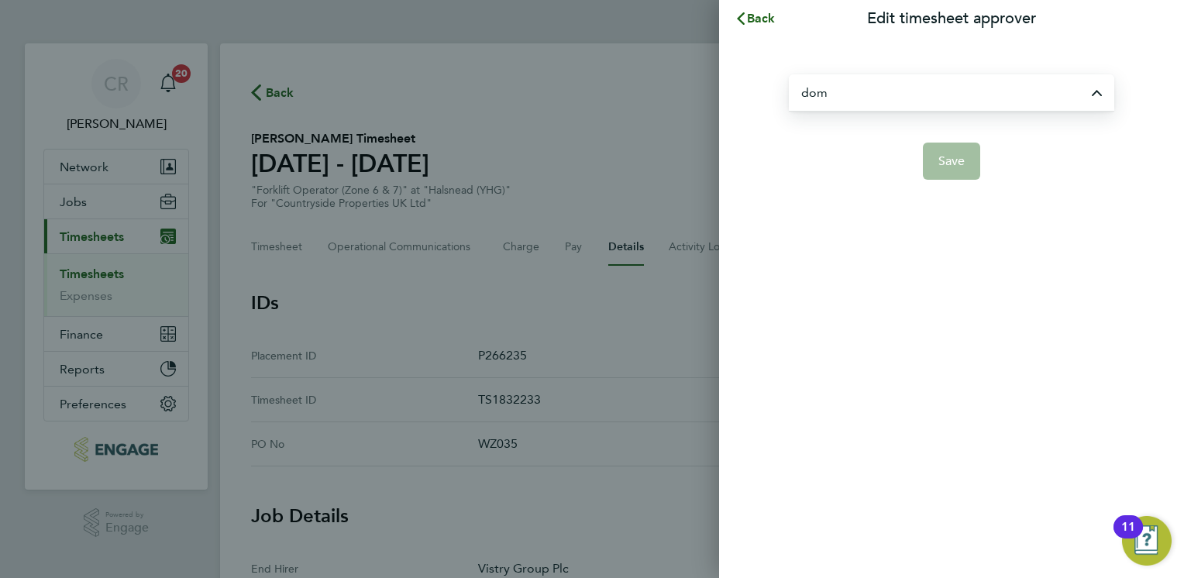
type input "Dominic O'Neill"
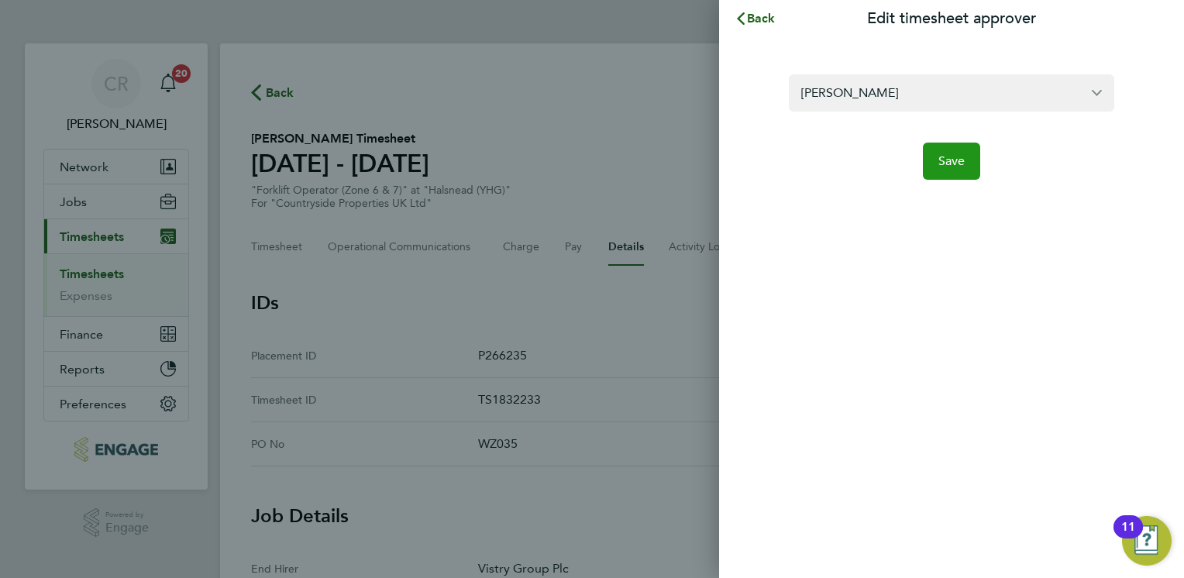
click at [973, 164] on button "Save" at bounding box center [952, 161] width 58 height 37
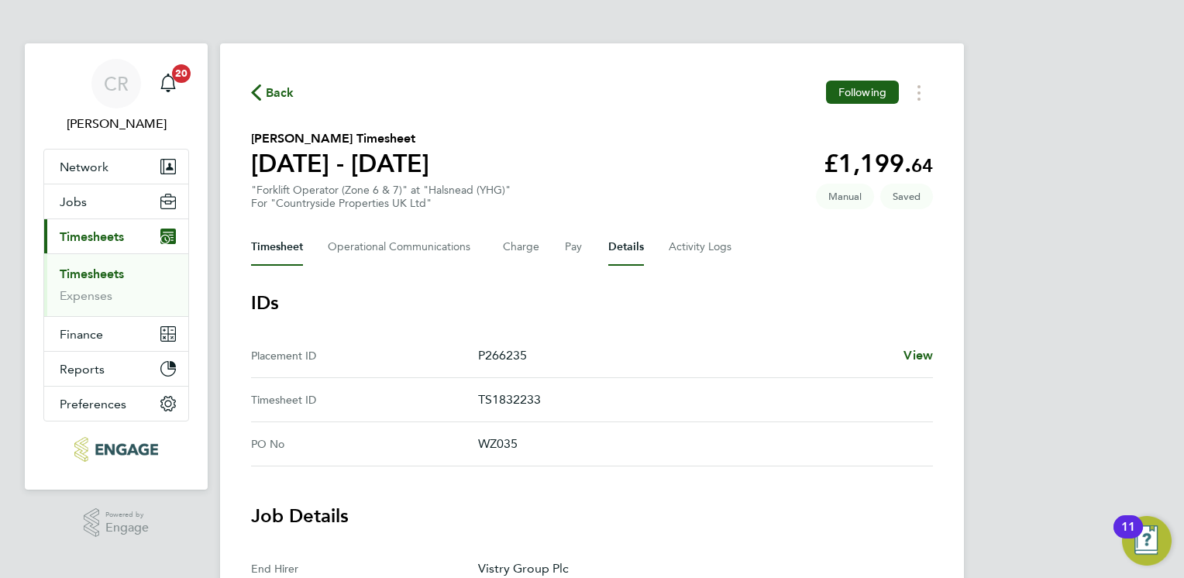
click at [265, 251] on button "Timesheet" at bounding box center [277, 247] width 52 height 37
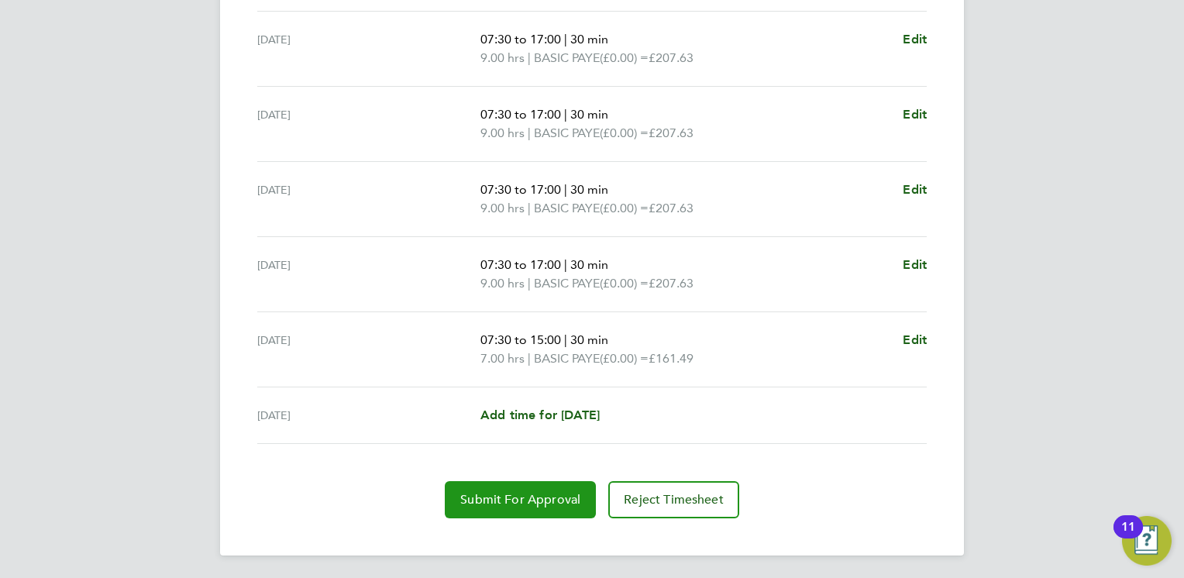
click at [477, 492] on span "Submit For Approval" at bounding box center [520, 500] width 120 height 16
